Goal: Obtain resource: Obtain resource

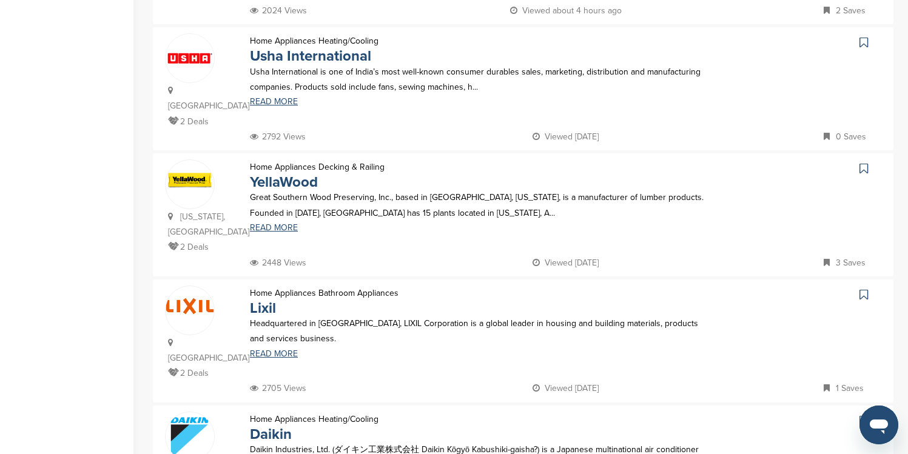
scroll to position [776, 0]
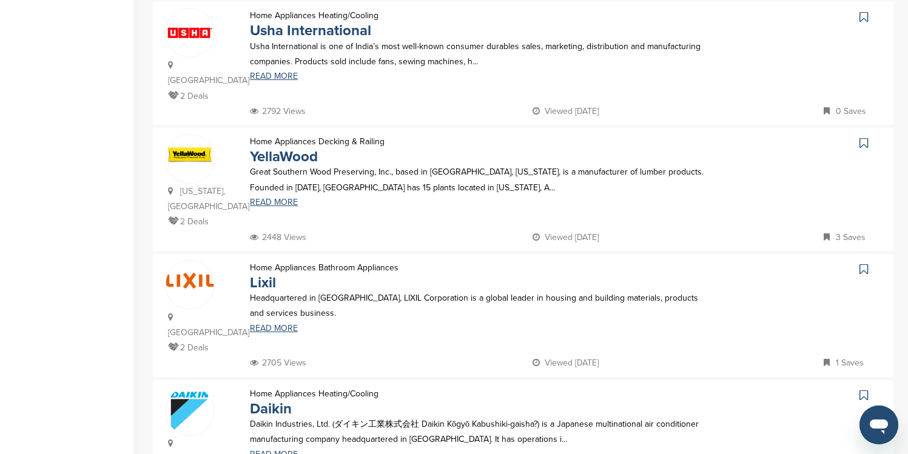
click at [862, 137] on icon at bounding box center [863, 143] width 8 height 12
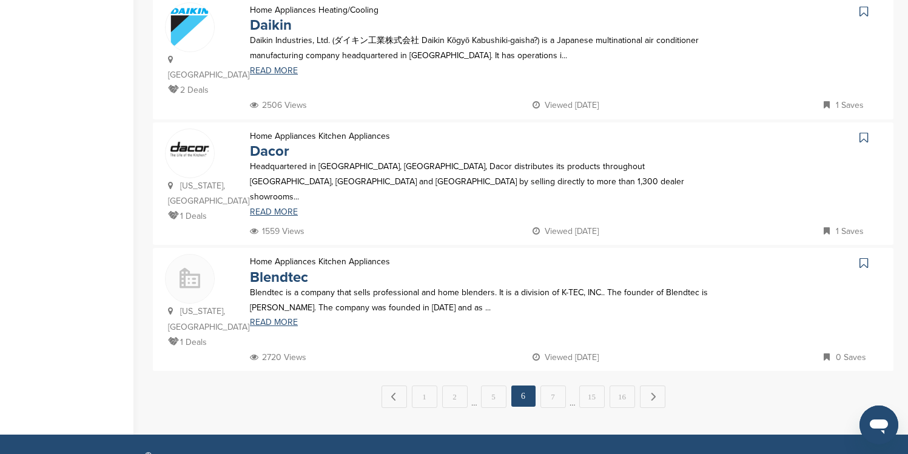
scroll to position [1189, 0]
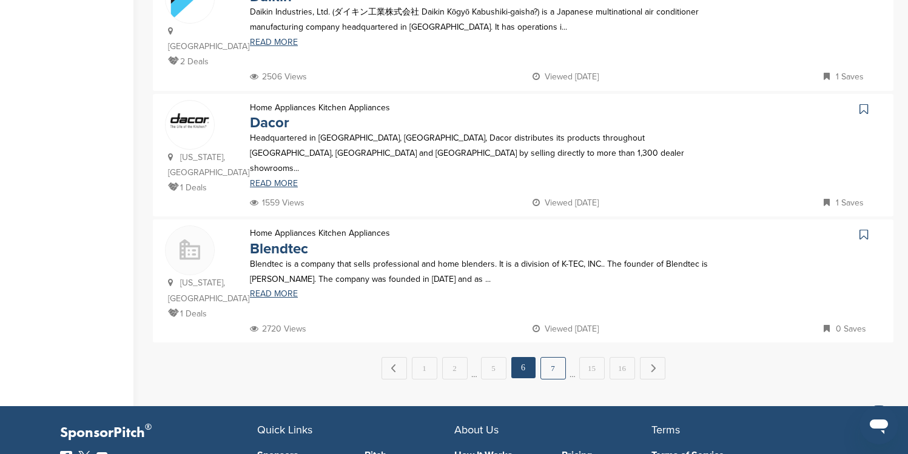
click at [554, 357] on link "7" at bounding box center [552, 368] width 25 height 22
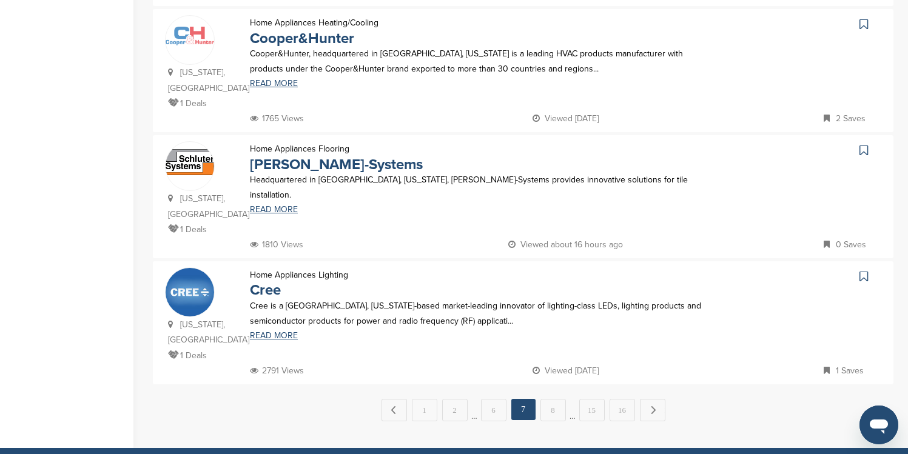
scroll to position [1140, 0]
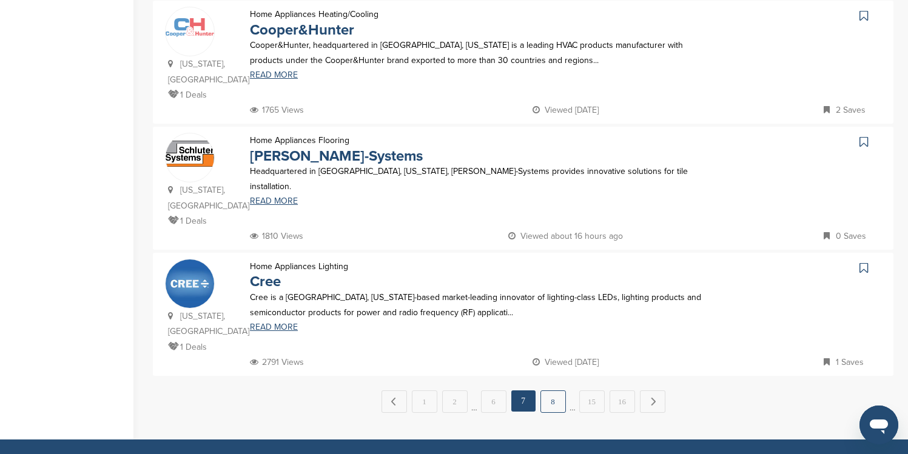
click at [553, 391] on link "8" at bounding box center [552, 402] width 25 height 22
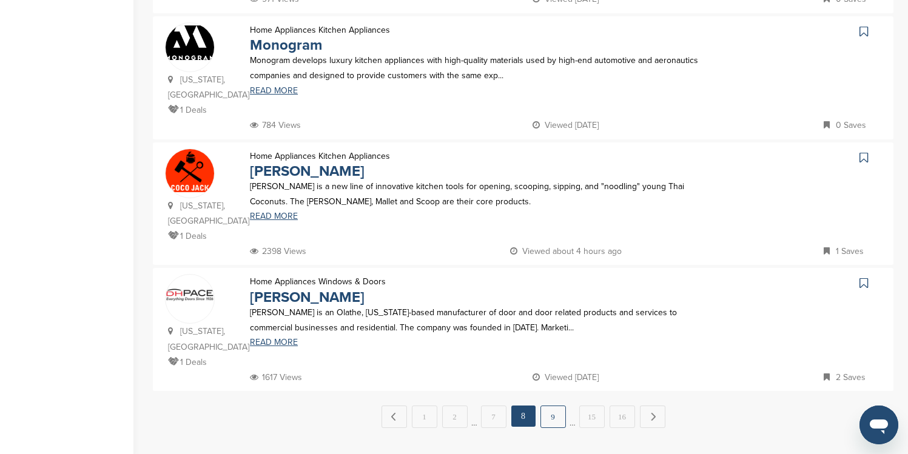
click at [553, 406] on link "9" at bounding box center [552, 417] width 25 height 22
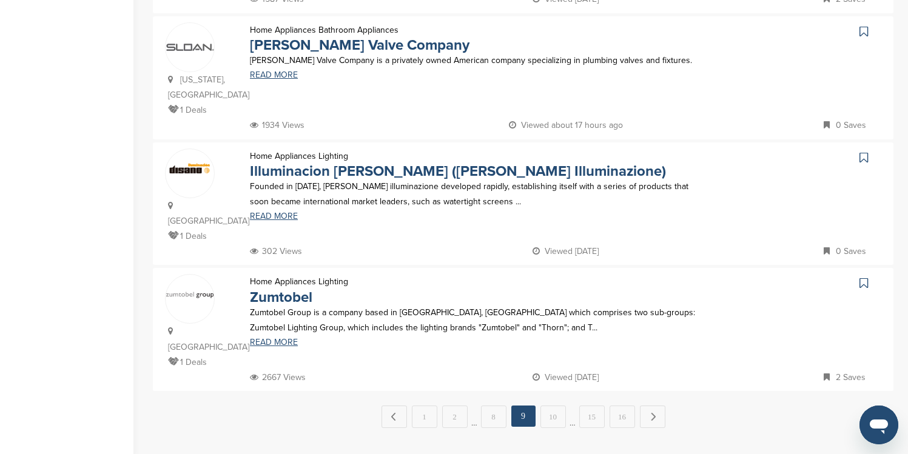
click at [553, 406] on link "10" at bounding box center [552, 417] width 25 height 22
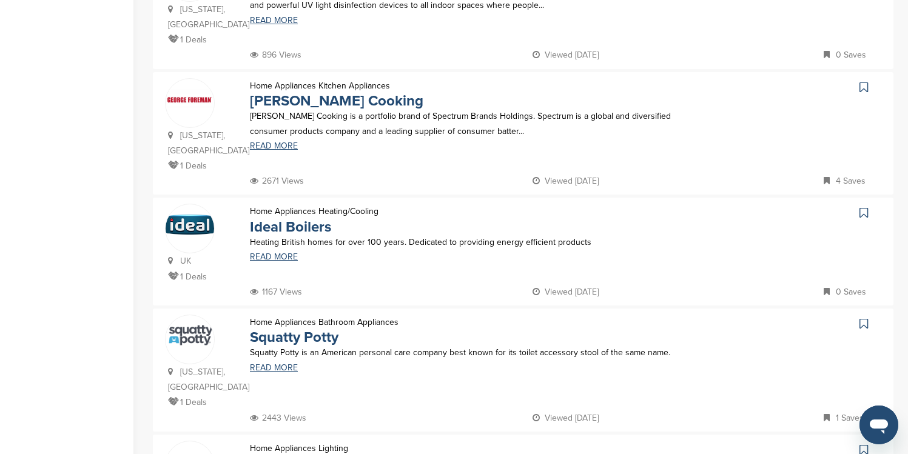
scroll to position [461, 0]
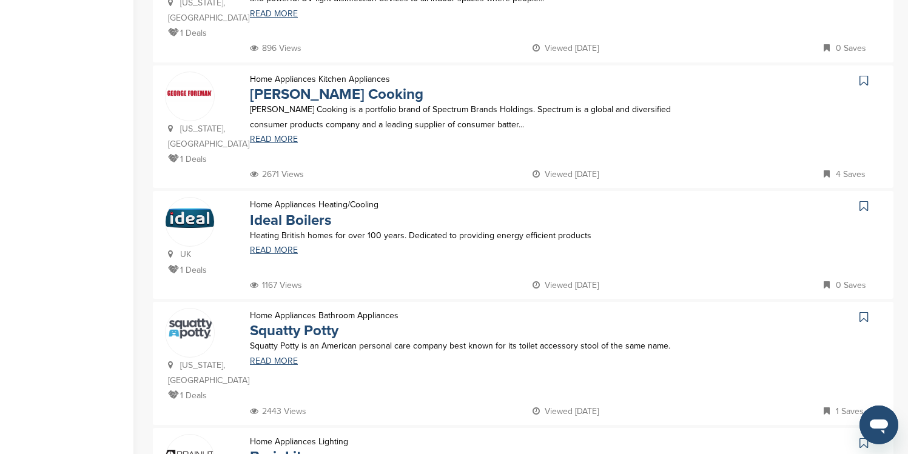
click at [864, 75] on icon at bounding box center [863, 81] width 8 height 12
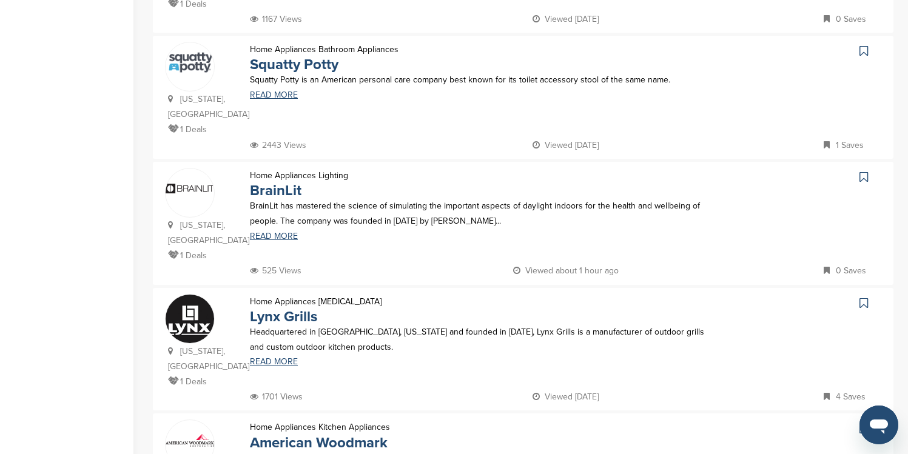
scroll to position [728, 0]
click at [863, 44] on icon at bounding box center [863, 50] width 8 height 12
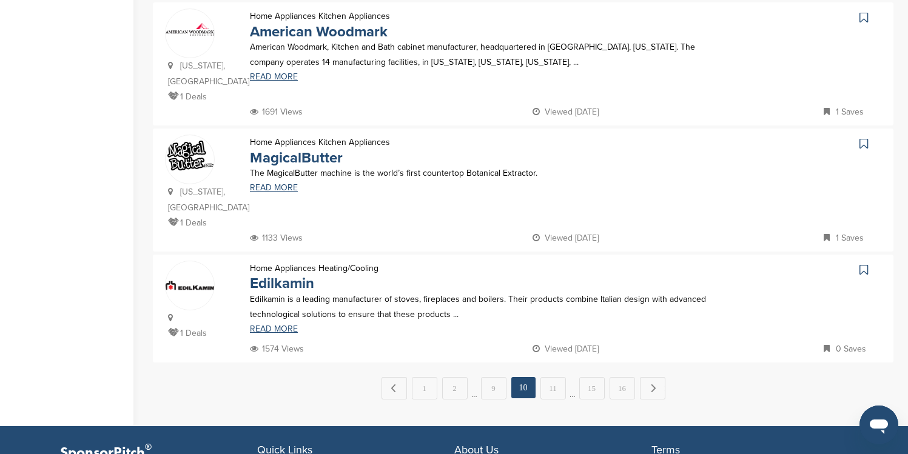
scroll to position [1165, 0]
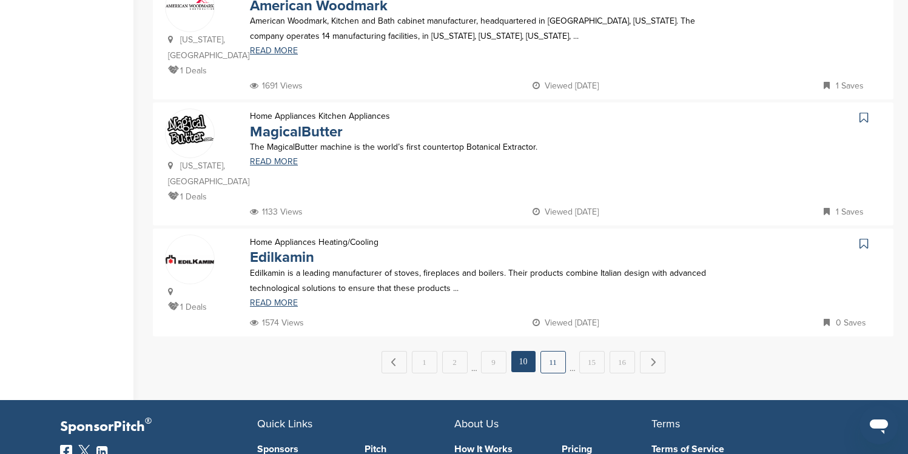
click at [556, 351] on link "11" at bounding box center [552, 362] width 25 height 22
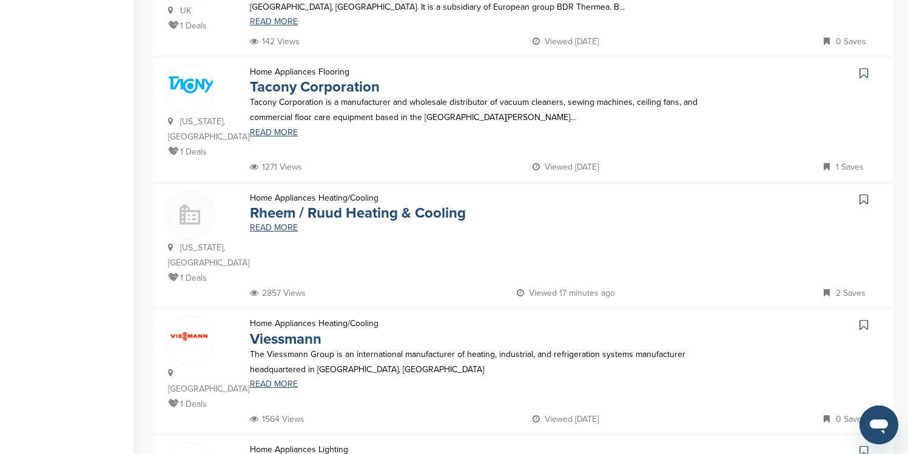
scroll to position [728, 0]
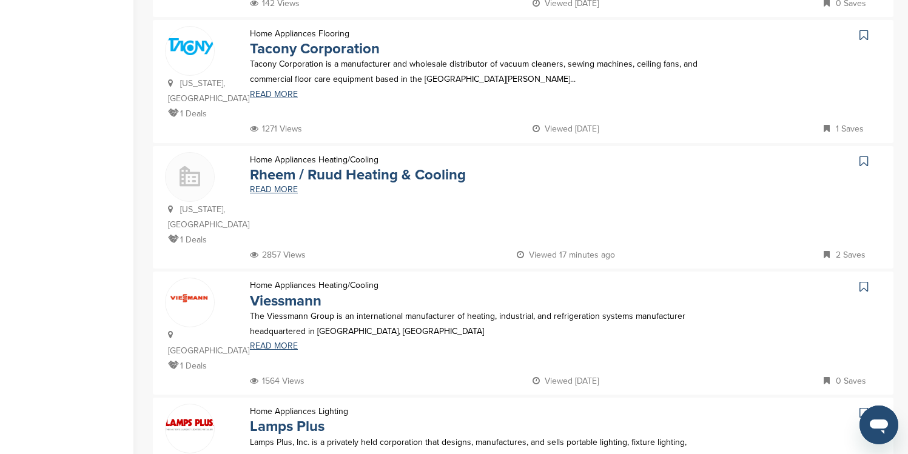
click at [862, 29] on icon at bounding box center [863, 35] width 8 height 12
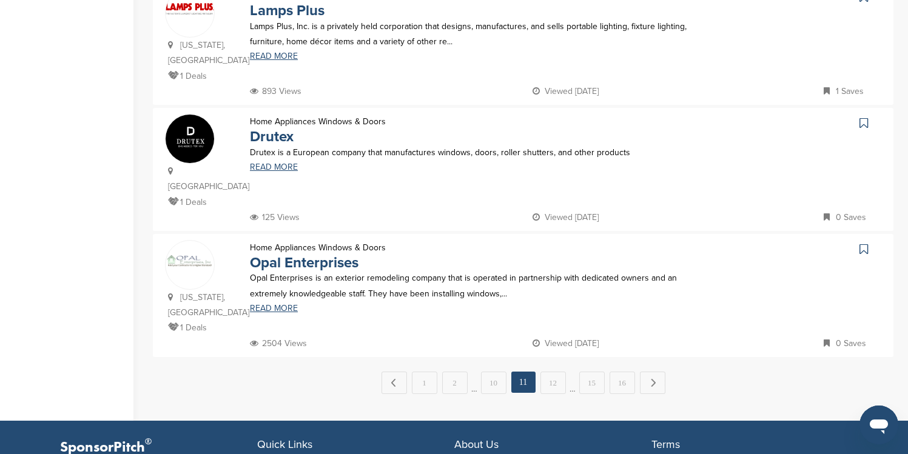
scroll to position [1165, 0]
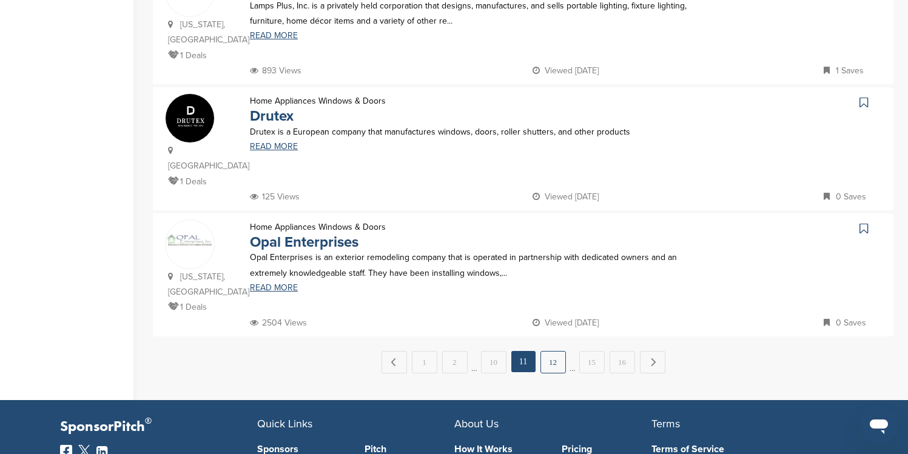
click at [561, 351] on link "12" at bounding box center [552, 362] width 25 height 22
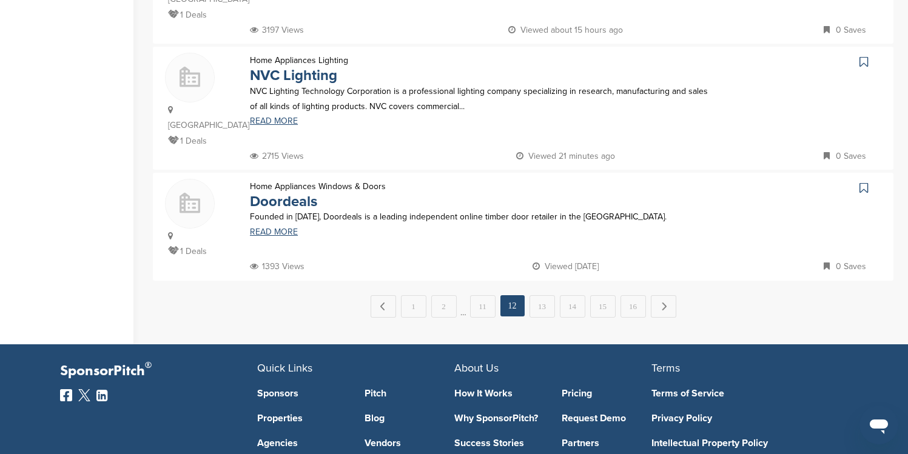
scroll to position [1213, 0]
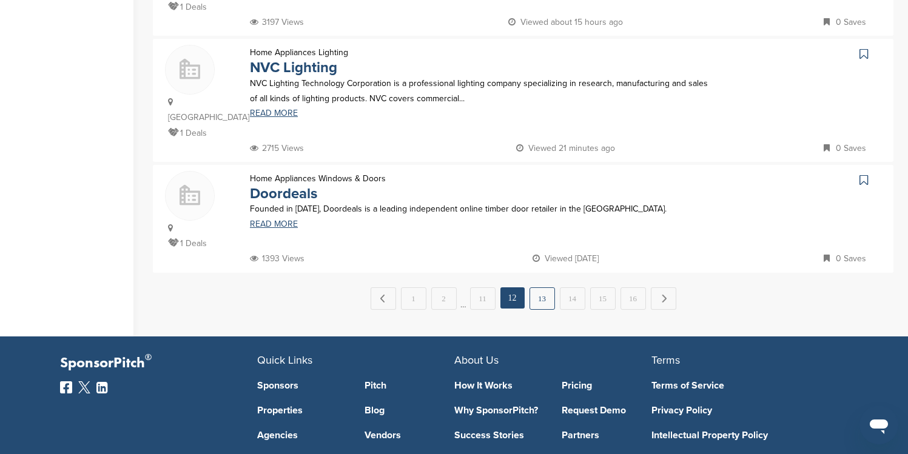
click at [534, 287] on link "13" at bounding box center [541, 298] width 25 height 22
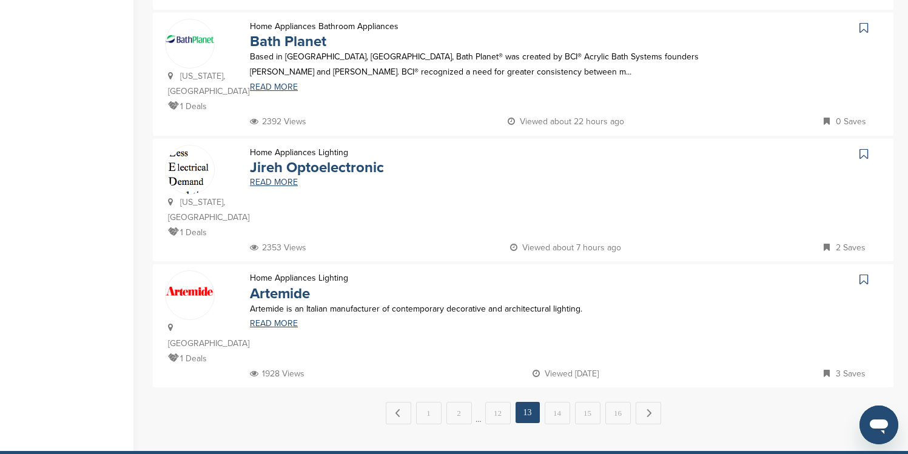
scroll to position [1165, 0]
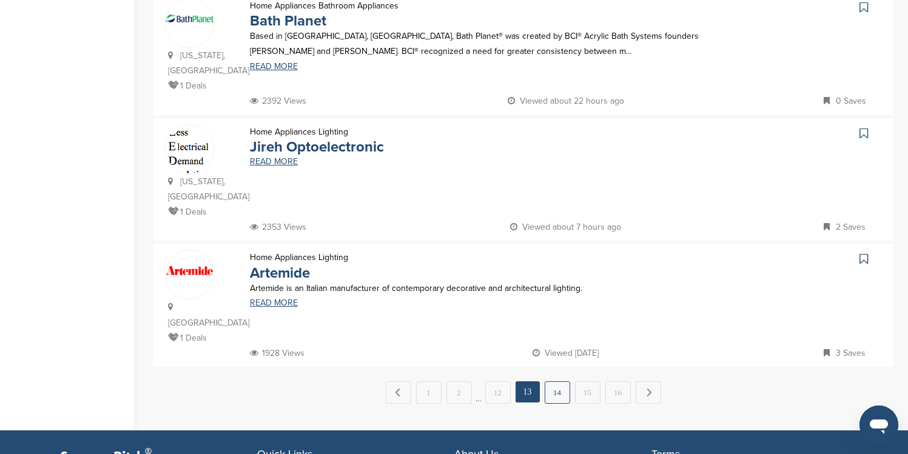
click at [553, 382] on link "14" at bounding box center [557, 393] width 25 height 22
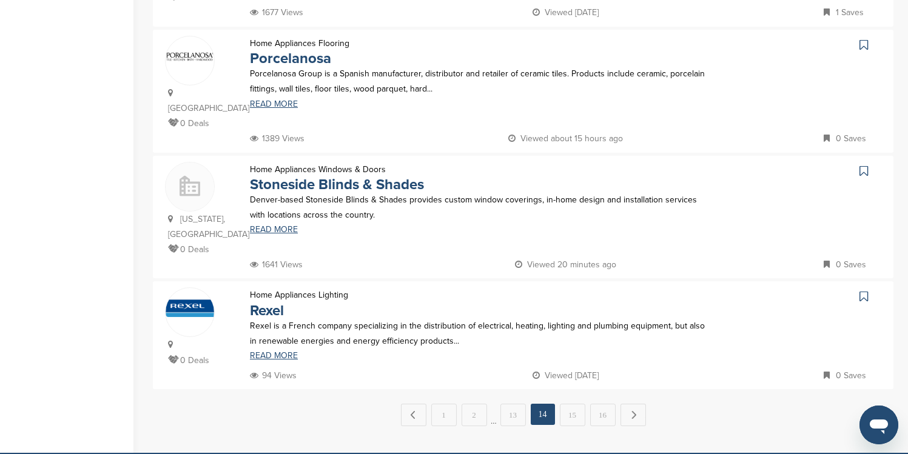
scroll to position [1140, 0]
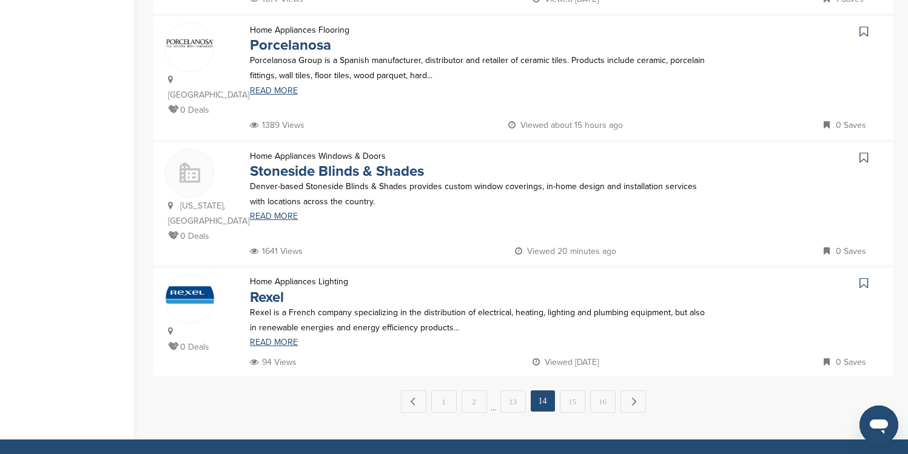
click at [573, 391] on link "15" at bounding box center [572, 402] width 25 height 22
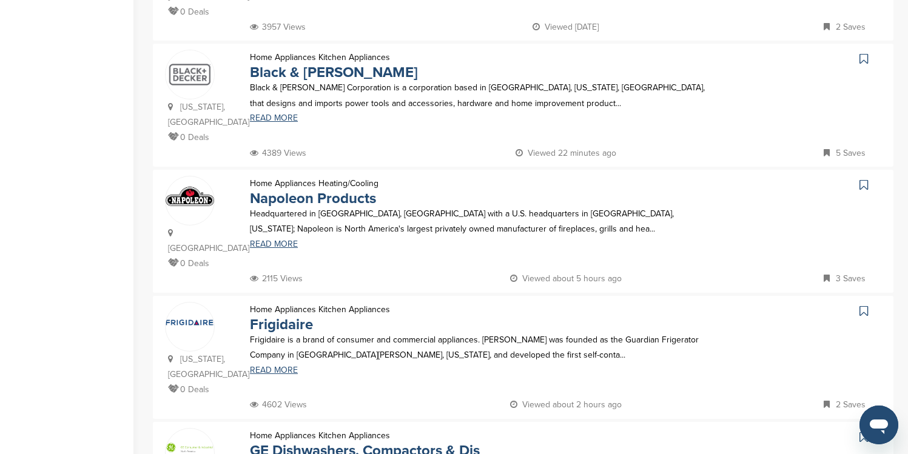
scroll to position [873, 0]
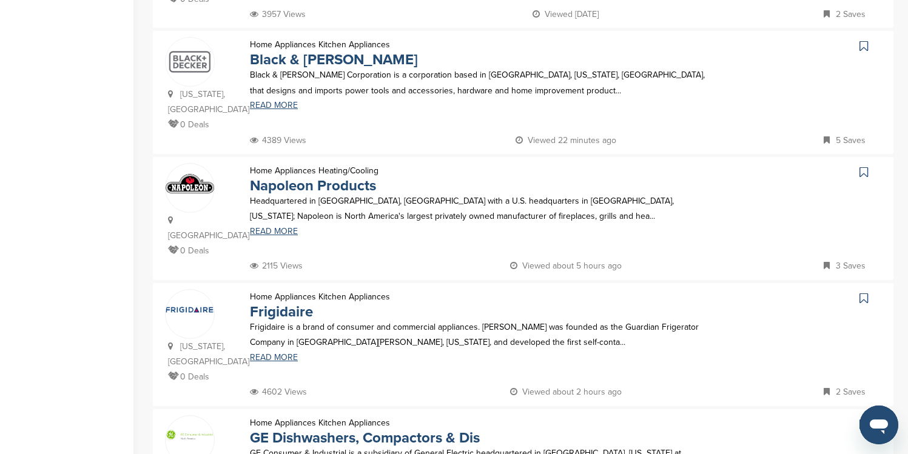
click at [865, 40] on icon at bounding box center [863, 46] width 8 height 12
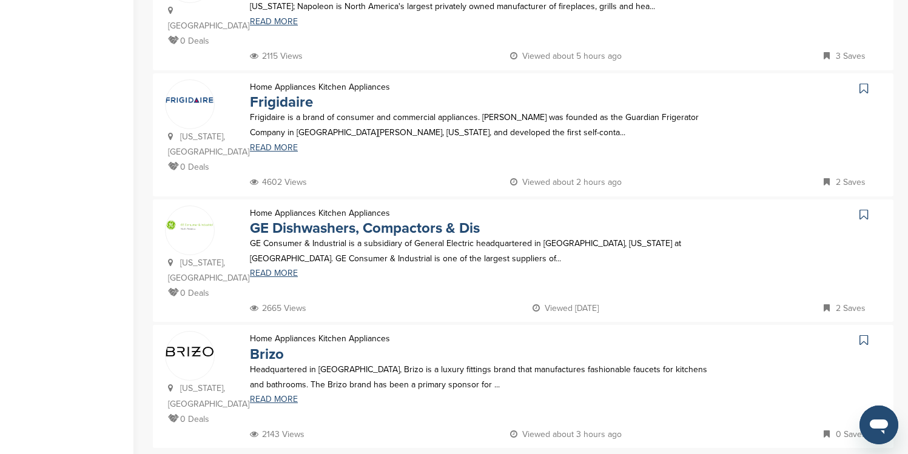
scroll to position [1092, 0]
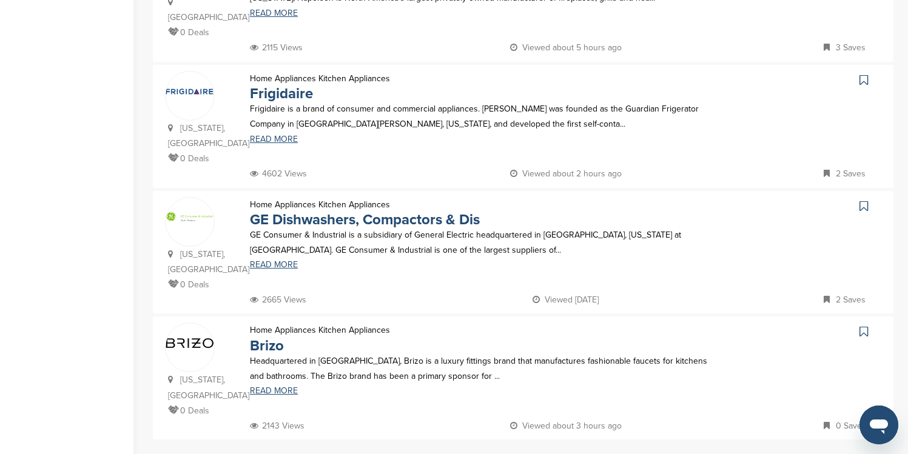
click at [862, 74] on icon at bounding box center [863, 80] width 8 height 12
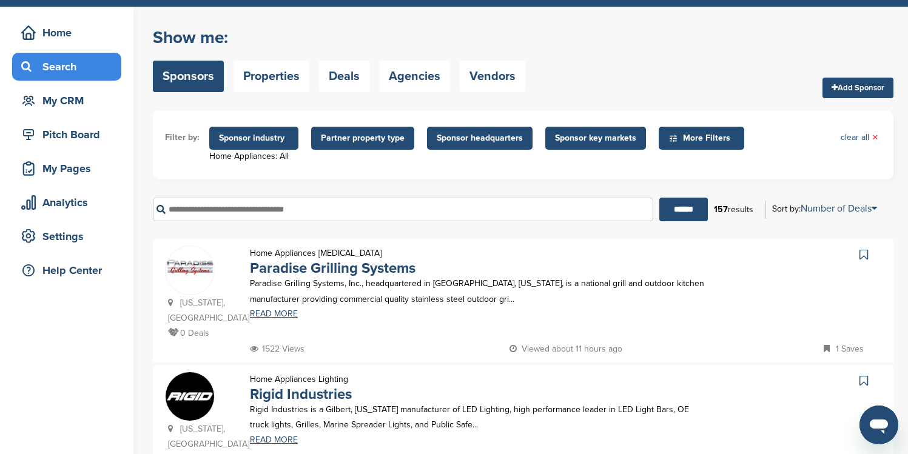
scroll to position [33, 0]
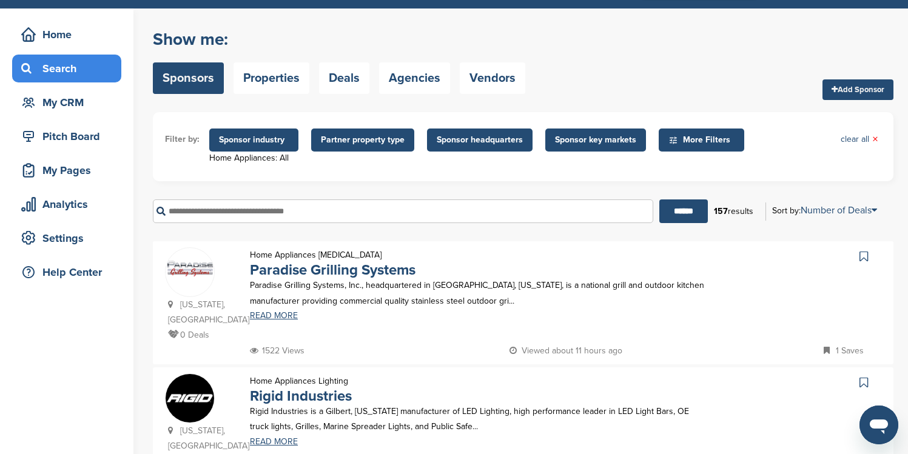
click at [258, 143] on span "Sponsor industry" at bounding box center [254, 139] width 70 height 13
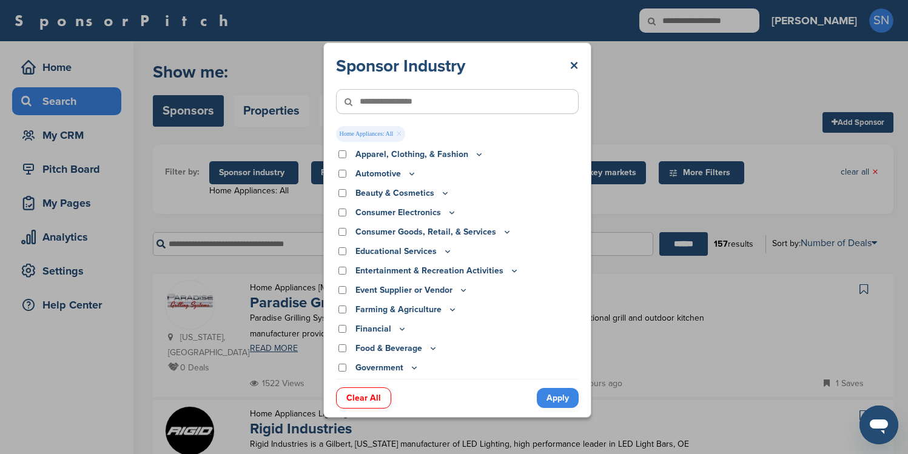
scroll to position [0, 0]
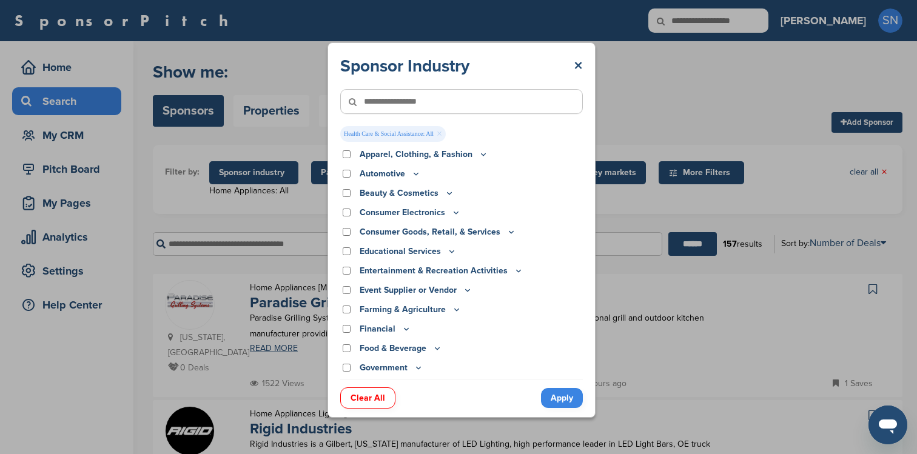
click at [548, 397] on link "Apply" at bounding box center [562, 398] width 42 height 20
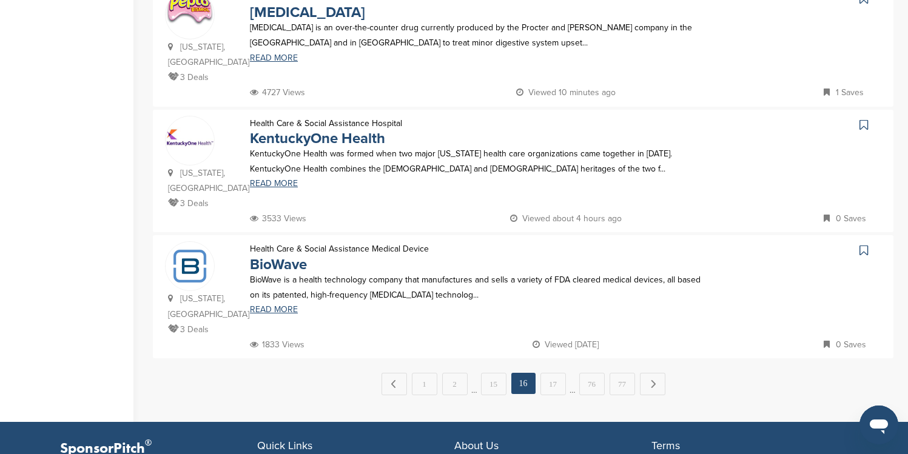
scroll to position [1246, 0]
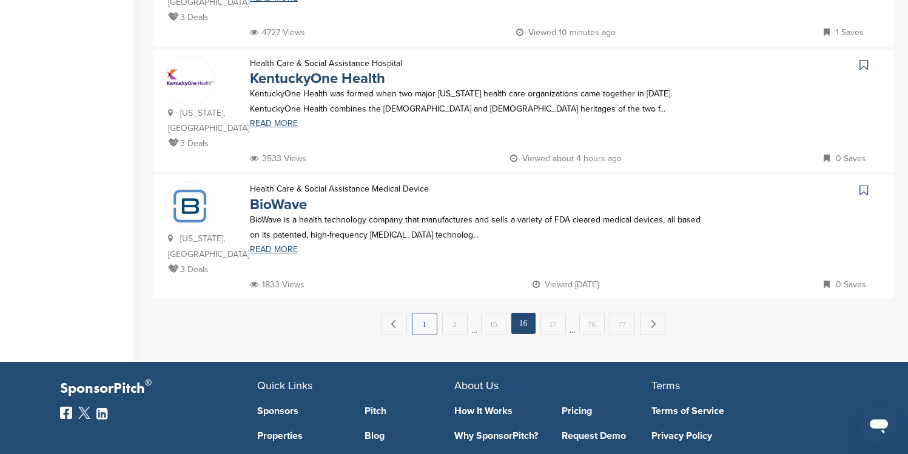
click at [422, 313] on link "1" at bounding box center [424, 324] width 25 height 22
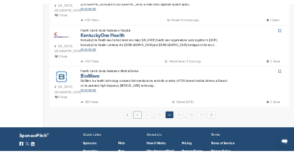
scroll to position [0, 0]
